Goal: Find specific page/section: Find specific page/section

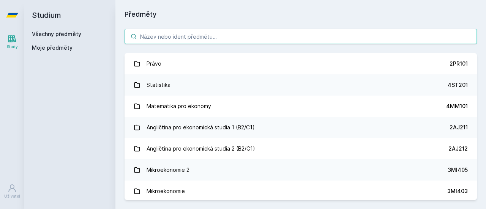
click at [199, 39] on input "search" at bounding box center [301, 36] width 353 height 15
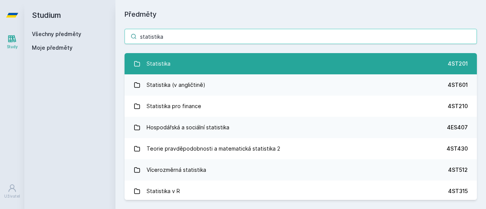
type input "statistika"
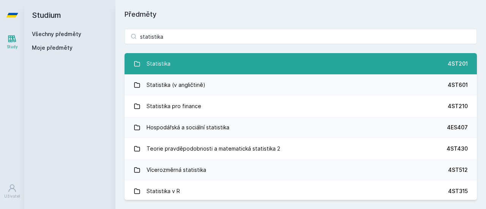
click at [213, 58] on link "Statistika 4ST201" at bounding box center [301, 63] width 353 height 21
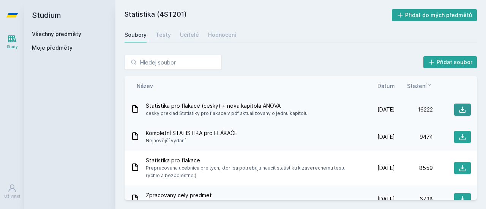
click at [460, 108] on icon at bounding box center [463, 110] width 6 height 6
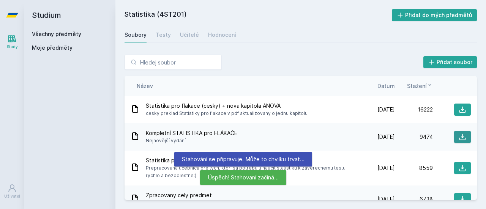
click at [460, 137] on icon at bounding box center [463, 137] width 6 height 6
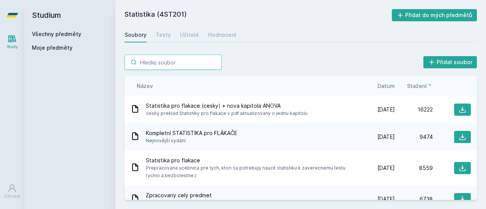
click at [192, 62] on input "search" at bounding box center [173, 62] width 97 height 15
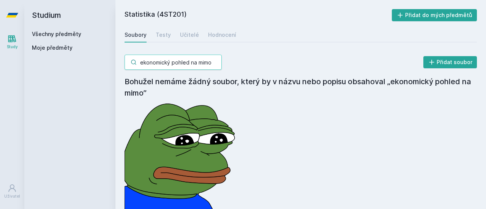
type input "ekonomický pohled na mimo"
click at [216, 62] on input "ekonomický pohled na mimo" at bounding box center [173, 62] width 97 height 15
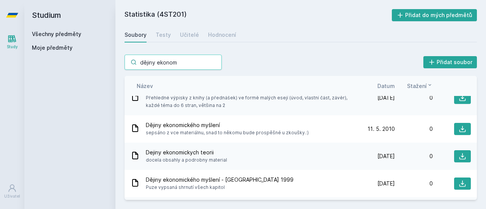
scroll to position [42, 0]
type input "dějiny ekonom"
